Goal: Task Accomplishment & Management: Manage account settings

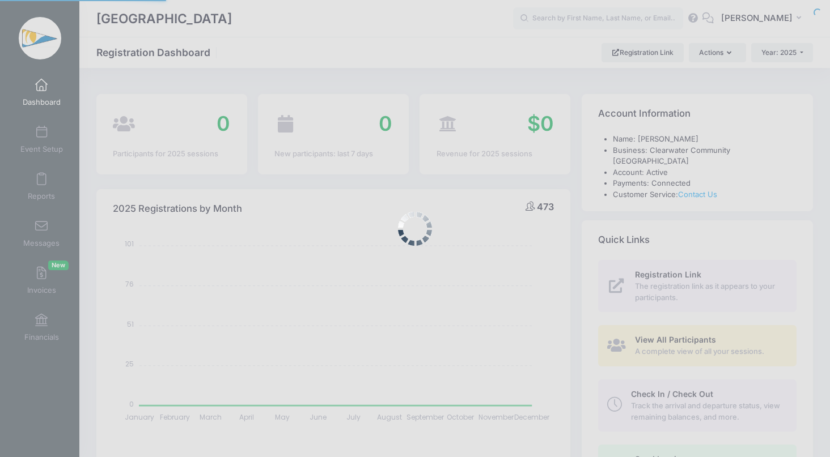
select select
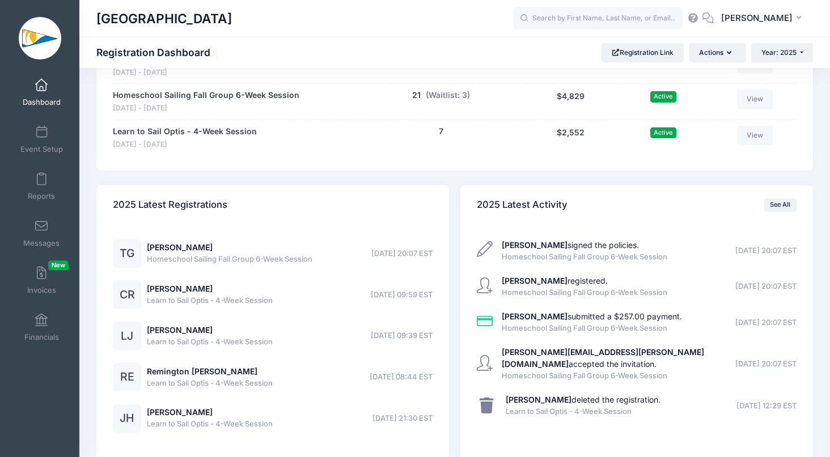
scroll to position [2334, 0]
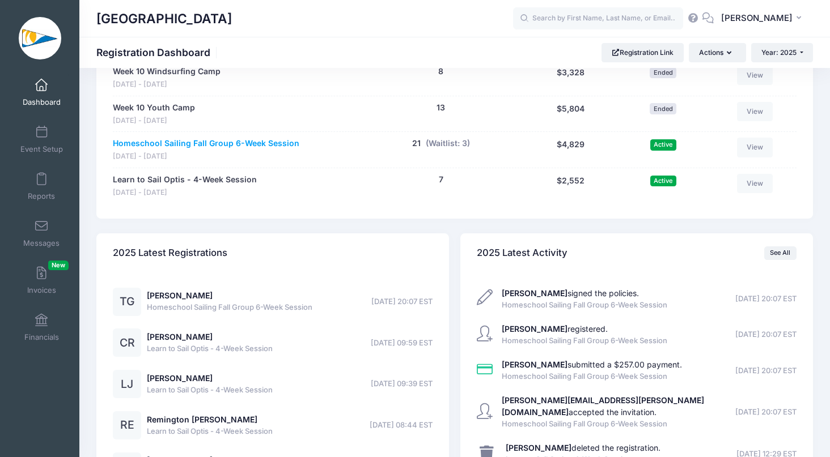
click at [260, 138] on link "Homeschool Sailing Fall Group 6-Week Session" at bounding box center [206, 144] width 186 height 12
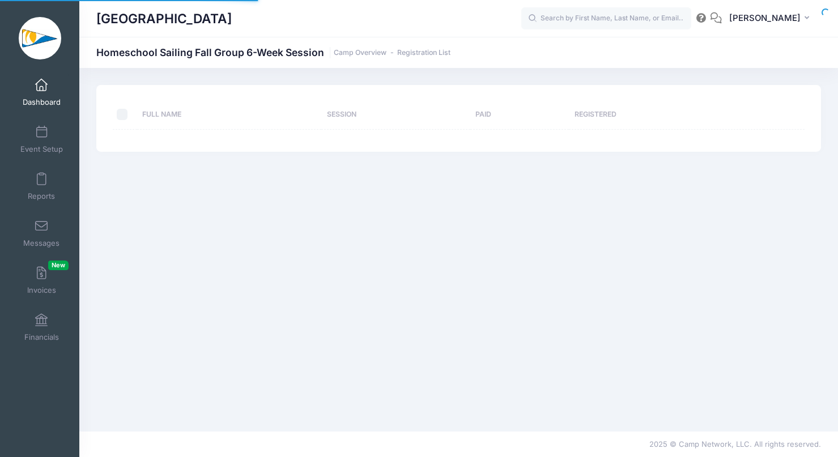
select select "10"
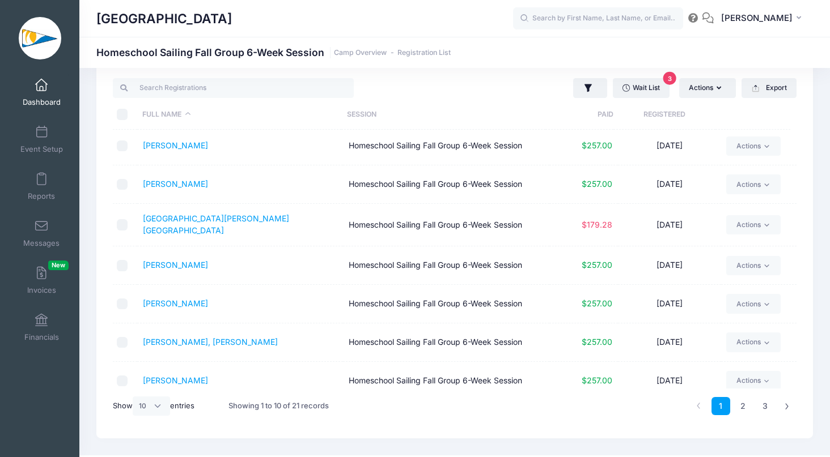
scroll to position [125, 0]
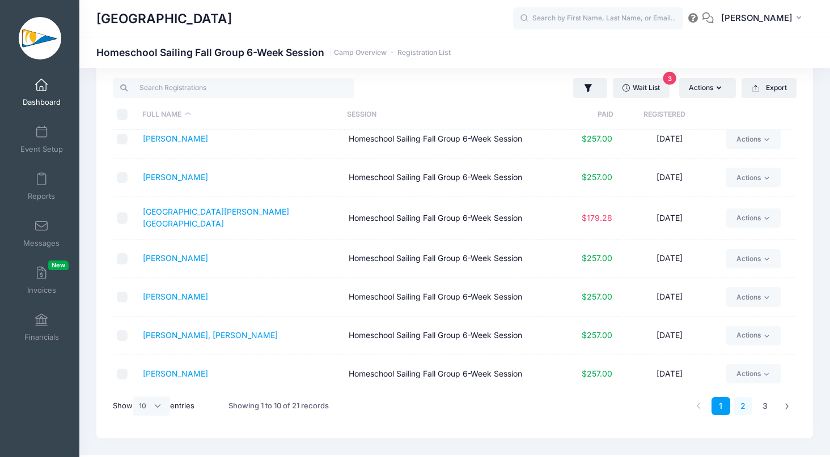
click at [743, 410] on link "2" at bounding box center [742, 406] width 19 height 19
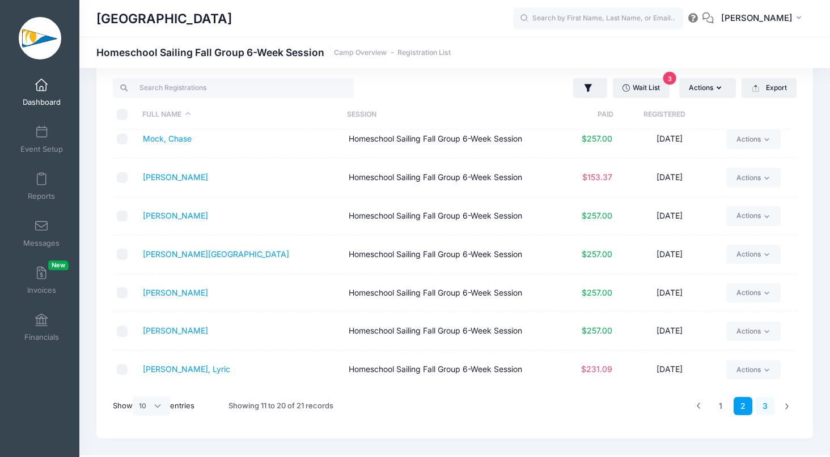
click at [766, 405] on link "3" at bounding box center [764, 406] width 19 height 19
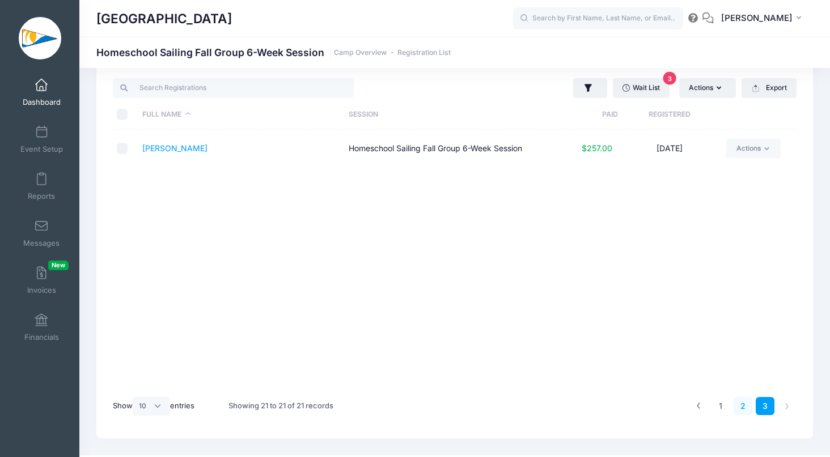
click at [740, 406] on link "2" at bounding box center [742, 406] width 19 height 19
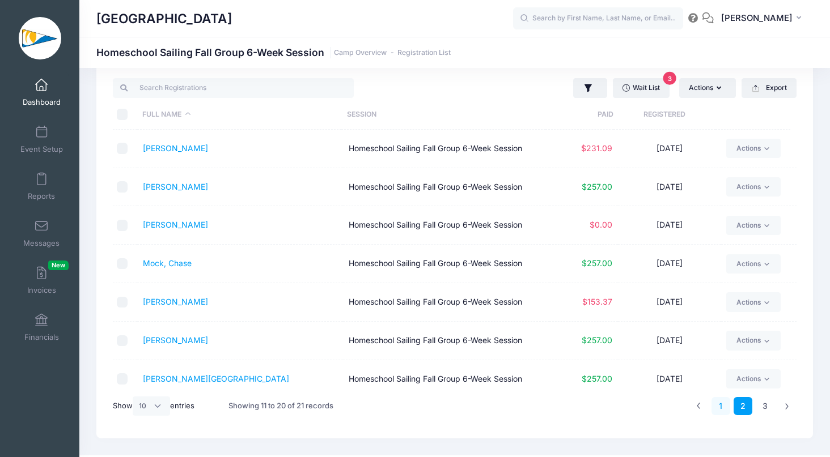
click at [724, 412] on link "1" at bounding box center [720, 406] width 19 height 19
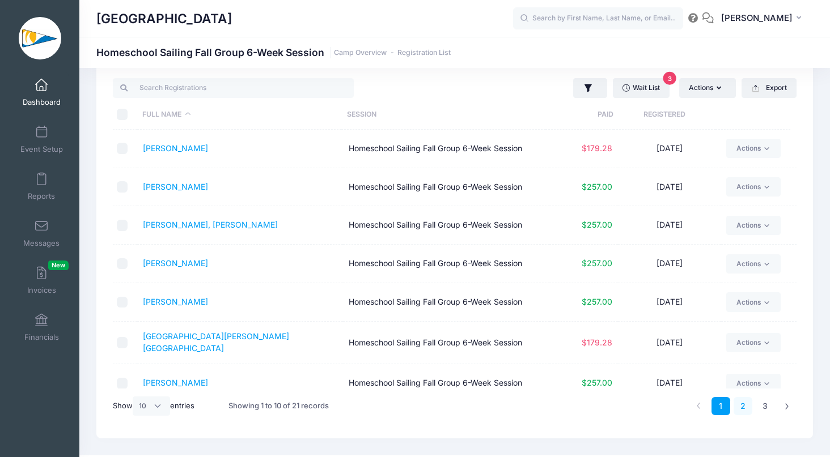
click at [747, 409] on link "2" at bounding box center [742, 406] width 19 height 19
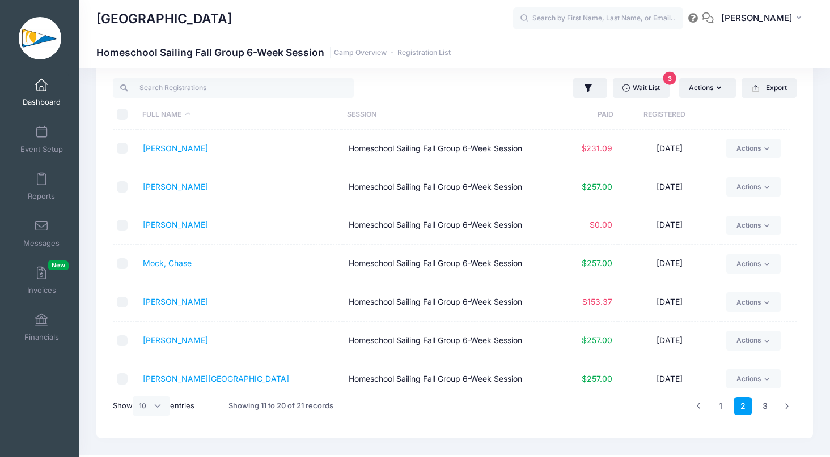
click at [52, 97] on span "Dashboard" at bounding box center [42, 102] width 38 height 10
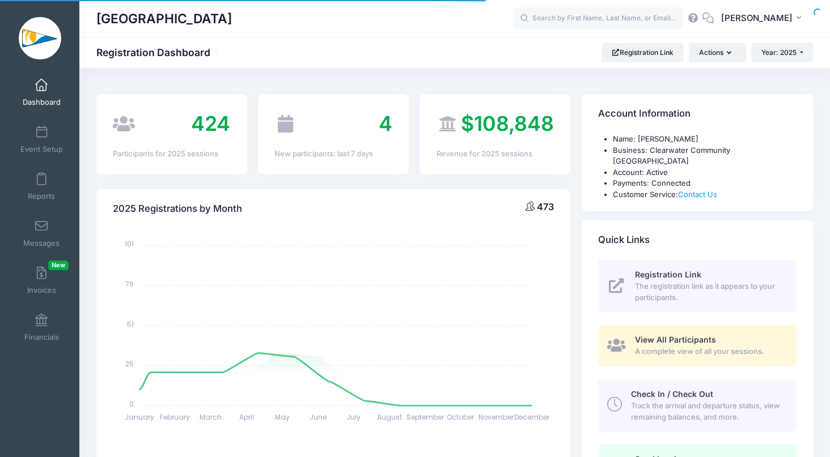
select select
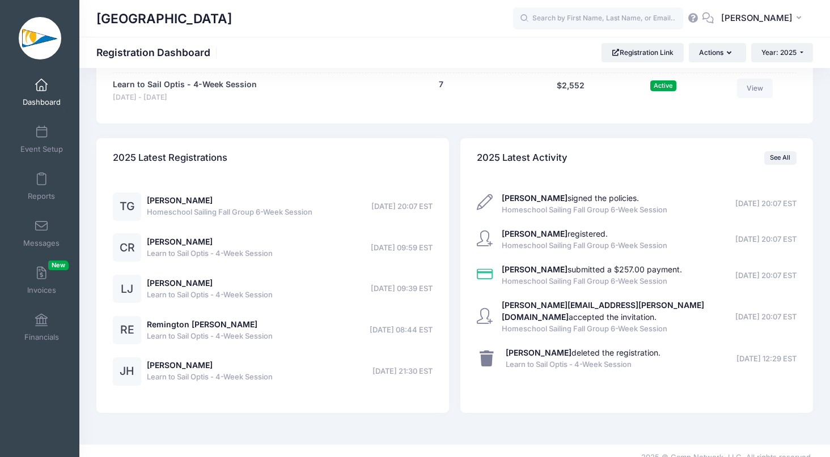
scroll to position [2432, 0]
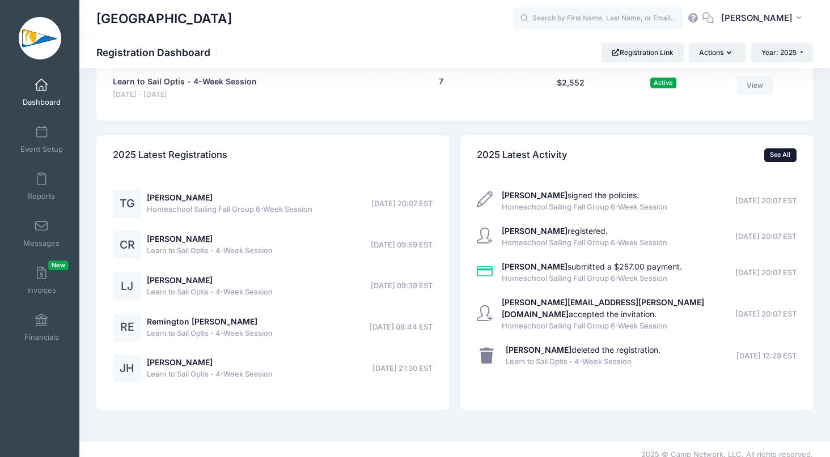
click at [782, 149] on link "See All" at bounding box center [780, 155] width 32 height 14
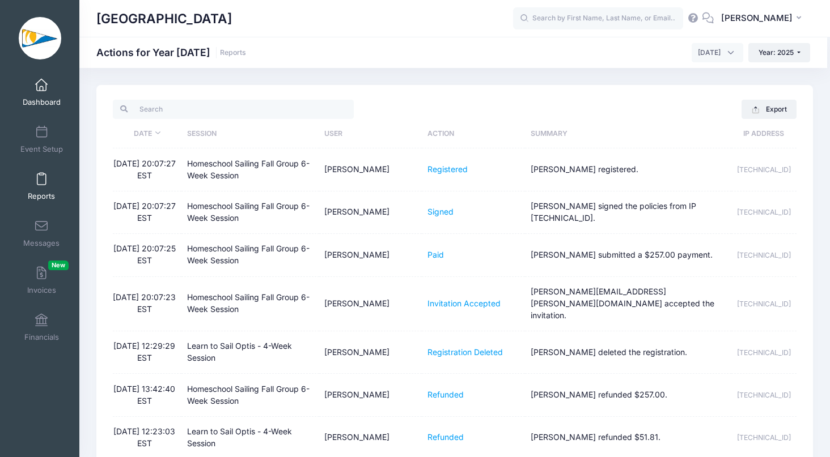
click at [41, 89] on span at bounding box center [41, 85] width 0 height 12
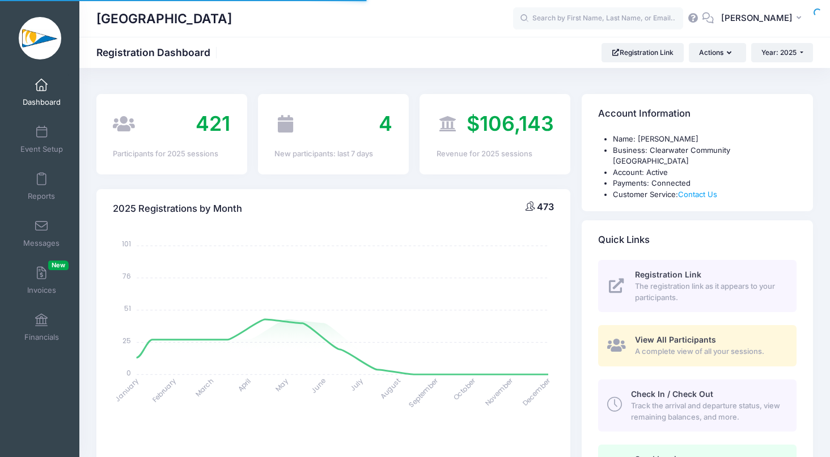
select select
